Goal: Answer question/provide support

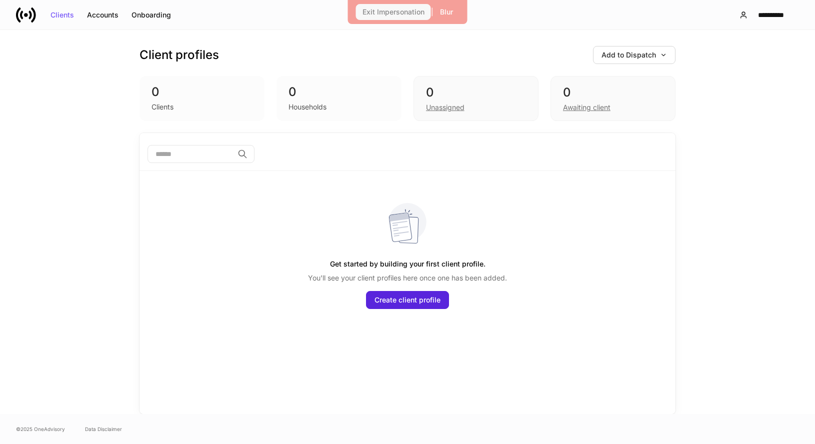
click at [376, 8] on div "Exit Impersonation" at bounding box center [393, 11] width 62 height 7
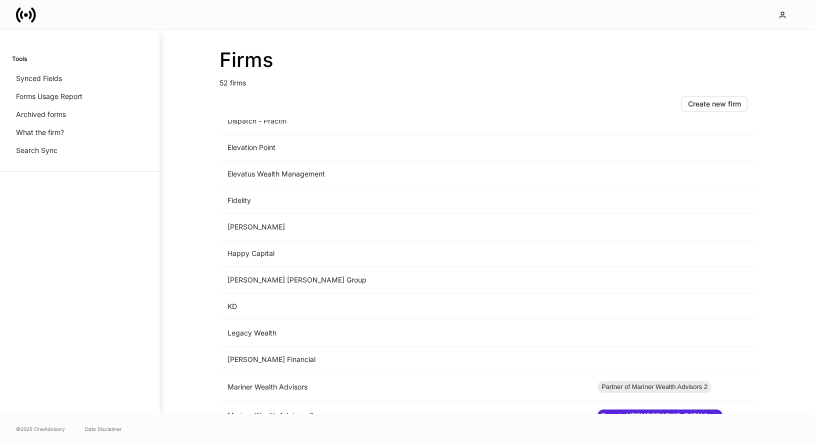
scroll to position [740, 0]
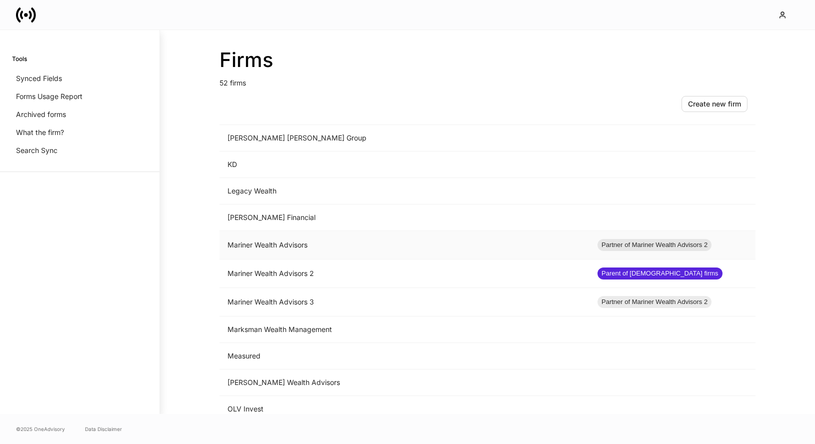
click at [306, 249] on td "Mariner Wealth Advisors" at bounding box center [404, 245] width 370 height 28
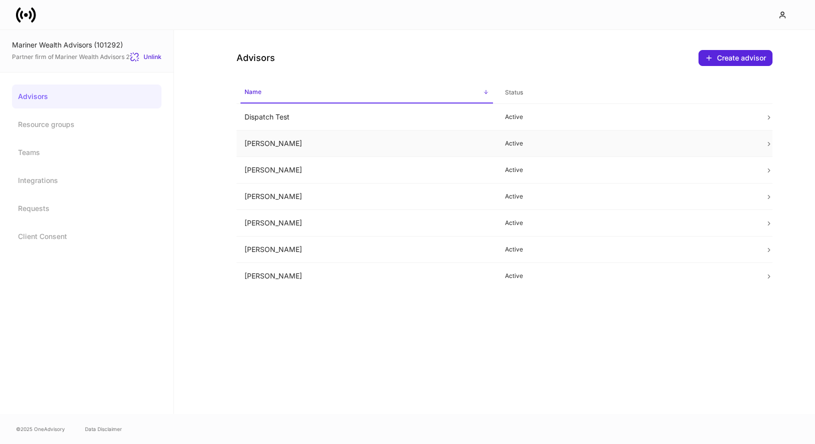
click at [370, 133] on td "Erika Leon" at bounding box center [366, 143] width 260 height 26
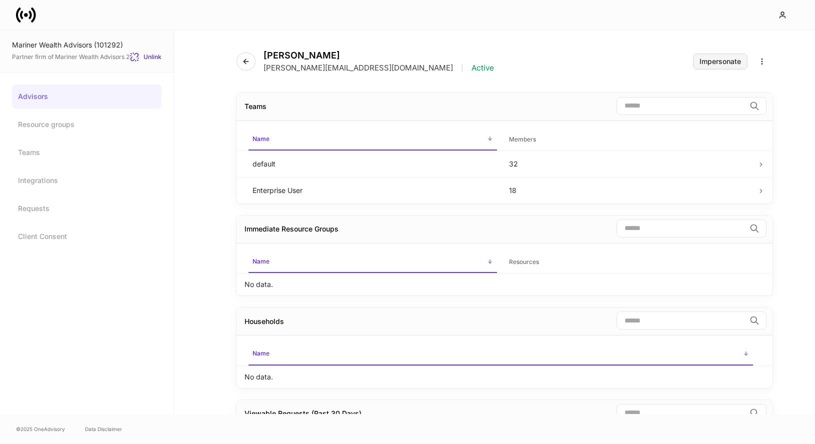
click at [719, 62] on div "Impersonate" at bounding box center [719, 61] width 41 height 7
click at [28, 10] on icon at bounding box center [26, 15] width 20 height 20
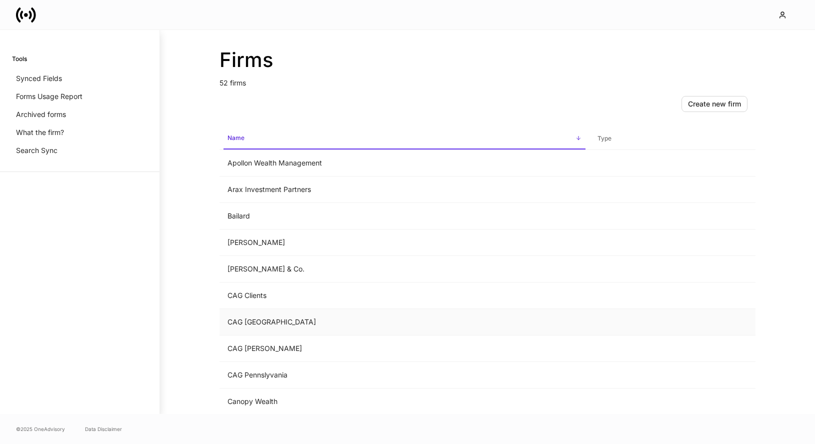
scroll to position [674, 0]
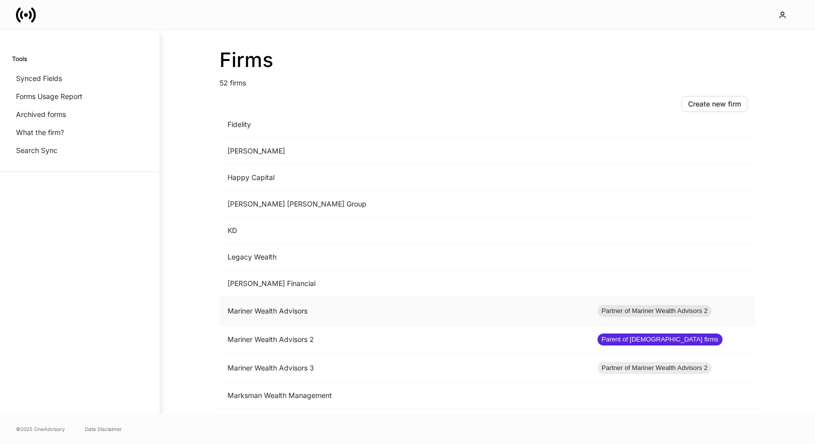
click at [360, 305] on td "Mariner Wealth Advisors" at bounding box center [404, 311] width 370 height 28
